Goal: Information Seeking & Learning: Learn about a topic

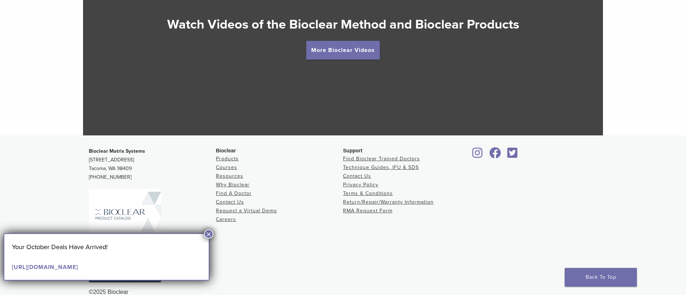
scroll to position [1395, 0]
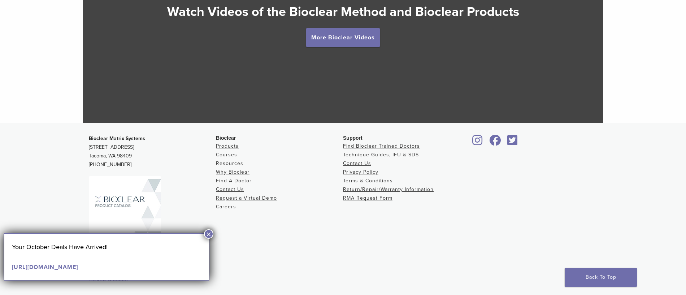
click at [228, 164] on link "Resources" at bounding box center [229, 163] width 27 height 6
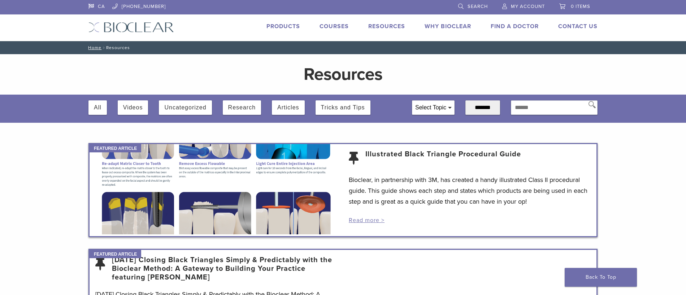
click at [236, 109] on button "Research" at bounding box center [241, 107] width 27 height 14
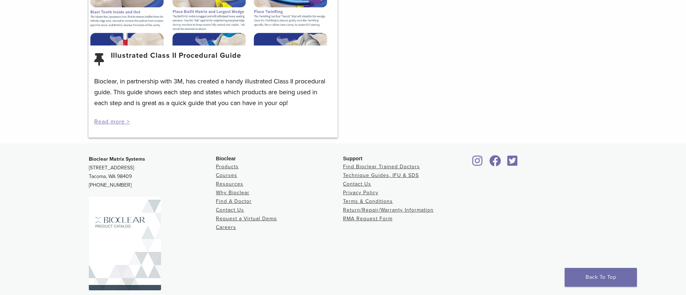
scroll to position [504, 0]
